Goal: Information Seeking & Learning: Check status

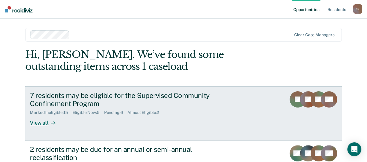
click at [43, 124] on div "View all" at bounding box center [46, 120] width 33 height 11
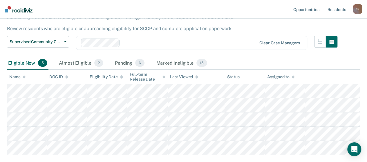
scroll to position [24, 0]
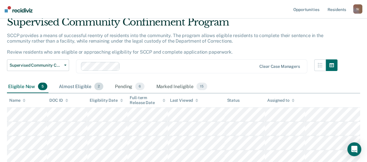
click at [78, 85] on div "Almost Eligible 2" at bounding box center [81, 86] width 47 height 13
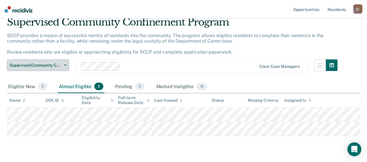
click at [66, 66] on button "Supervised Community Confinement Program" at bounding box center [38, 66] width 62 height 12
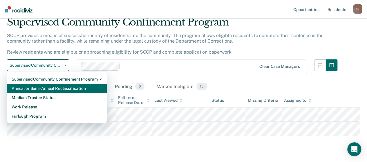
click at [53, 87] on div "Annual or Semi-Annual Reclassification" at bounding box center [57, 88] width 91 height 9
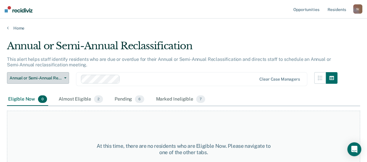
click at [66, 78] on button "Annual or Semi-Annual Reclassification" at bounding box center [38, 78] width 62 height 12
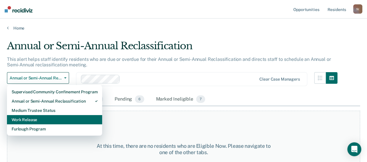
click at [40, 120] on div "Work Release" at bounding box center [55, 119] width 86 height 9
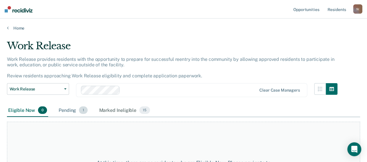
click at [78, 113] on div "Pending 1" at bounding box center [72, 110] width 31 height 13
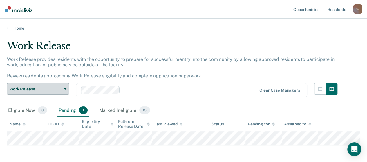
click at [63, 88] on button "Work Release" at bounding box center [38, 89] width 62 height 12
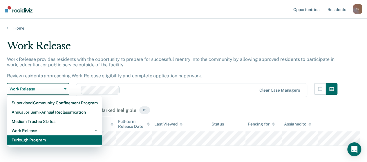
click at [33, 140] on div "Furlough Program" at bounding box center [55, 140] width 86 height 9
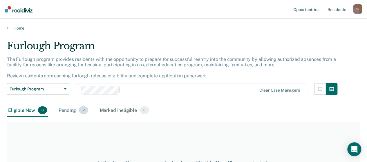
click at [68, 113] on div "Pending 2" at bounding box center [73, 110] width 32 height 13
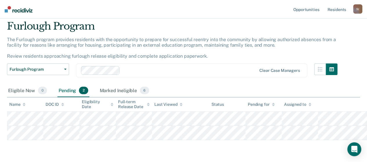
scroll to position [29, 0]
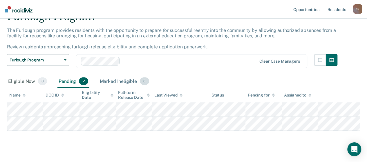
click at [125, 82] on div "Marked Ineligible 6" at bounding box center [125, 81] width 52 height 13
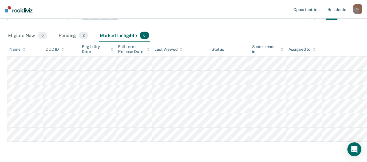
scroll to position [38, 0]
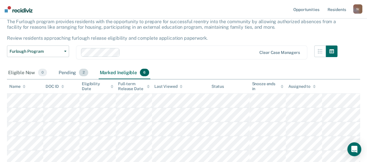
click at [71, 74] on div "Pending 2" at bounding box center [73, 72] width 32 height 13
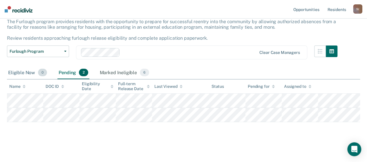
click at [18, 74] on div "Eligible Now 0" at bounding box center [27, 72] width 41 height 13
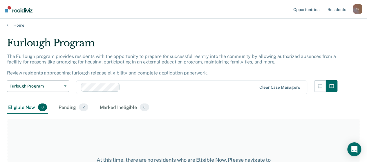
scroll to position [0, 0]
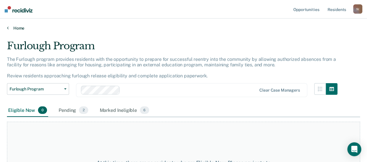
click at [21, 28] on link "Home" at bounding box center [183, 28] width 353 height 5
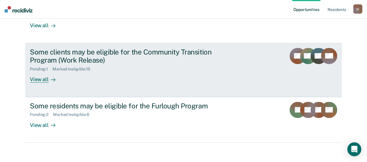
scroll to position [154, 0]
